Goal: Task Accomplishment & Management: Use online tool/utility

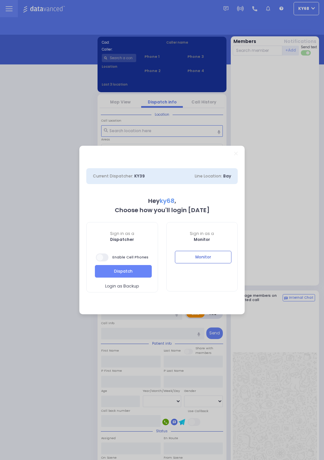
select select "12"
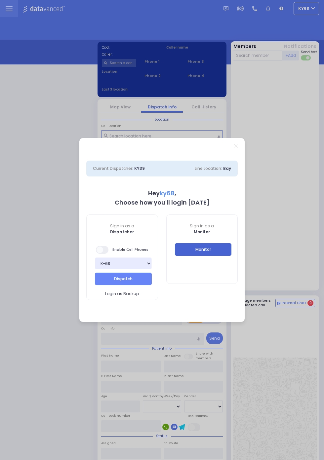
click at [231, 256] on button "Monitor" at bounding box center [203, 249] width 57 height 13
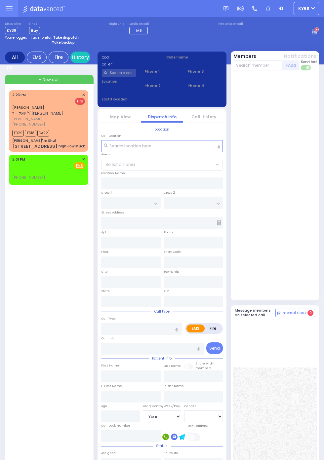
select select "Year"
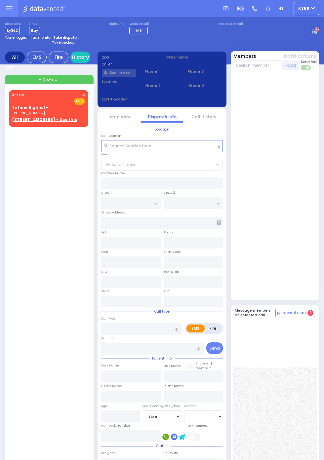
click at [319, 32] on circle at bounding box center [316, 29] width 5 height 5
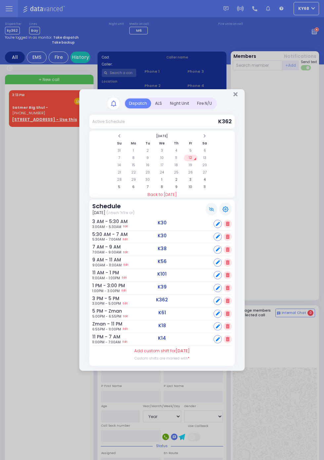
click at [166, 108] on div "ALS" at bounding box center [158, 103] width 15 height 10
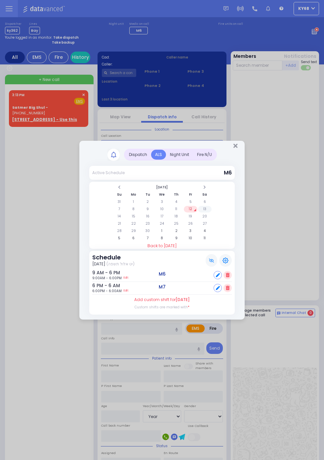
click at [211, 212] on td "13" at bounding box center [205, 209] width 14 height 7
click at [126, 220] on td "14" at bounding box center [119, 216] width 14 height 7
click at [190, 208] on td "12" at bounding box center [191, 209] width 14 height 7
click at [211, 212] on td "13" at bounding box center [205, 209] width 14 height 7
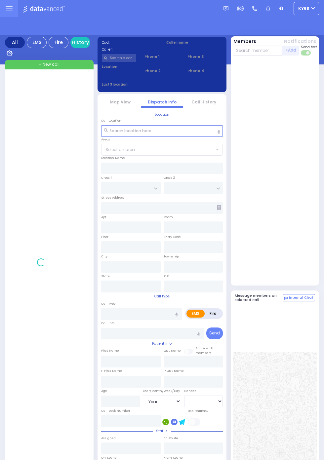
select select "Year"
